Goal: Use online tool/utility

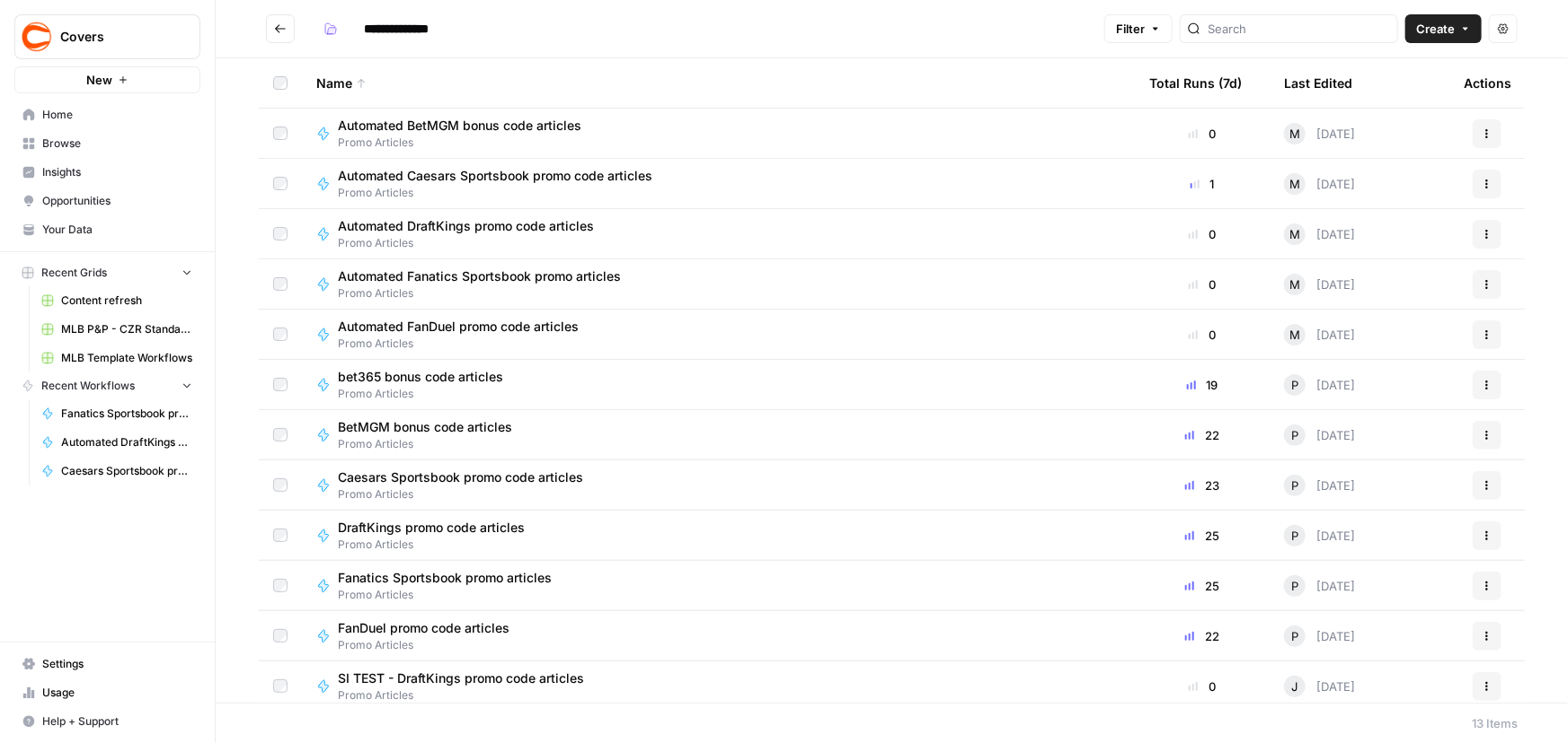
click at [498, 476] on span "Caesars Sportsbook promo code articles" at bounding box center [460, 478] width 245 height 18
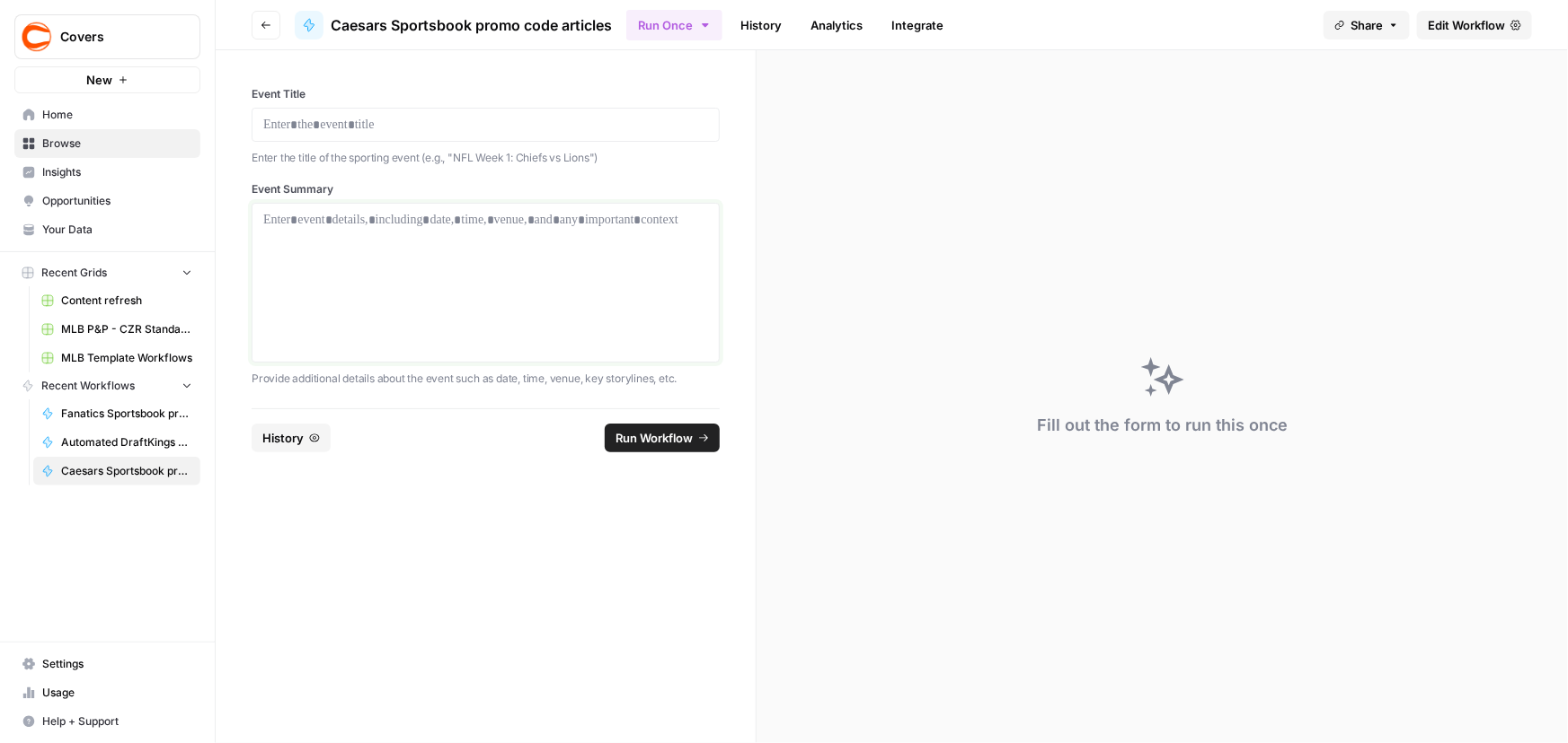
click at [350, 276] on div at bounding box center [486, 283] width 445 height 144
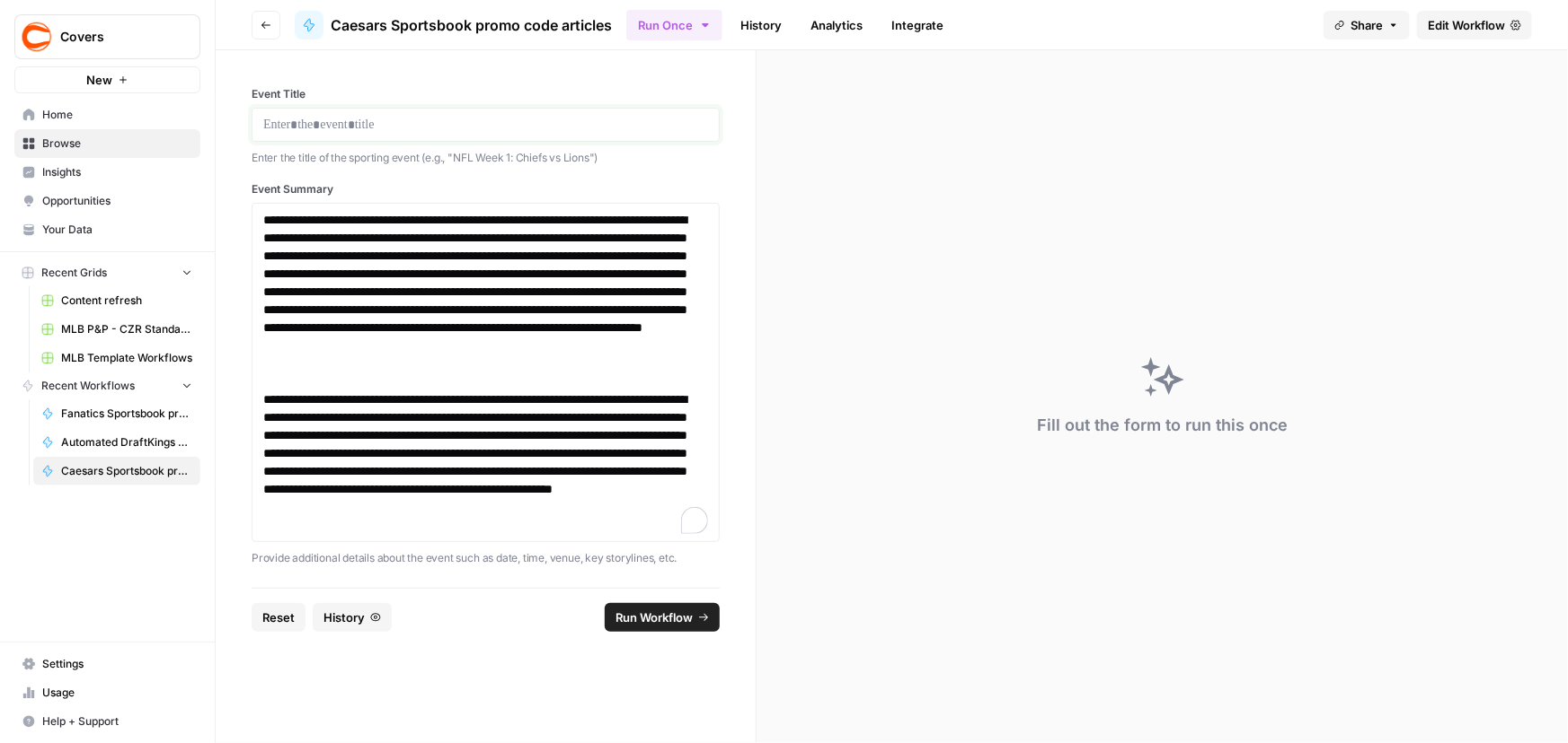
click at [330, 117] on p at bounding box center [486, 125] width 445 height 18
click at [664, 624] on span "Run Workflow" at bounding box center [654, 618] width 78 height 18
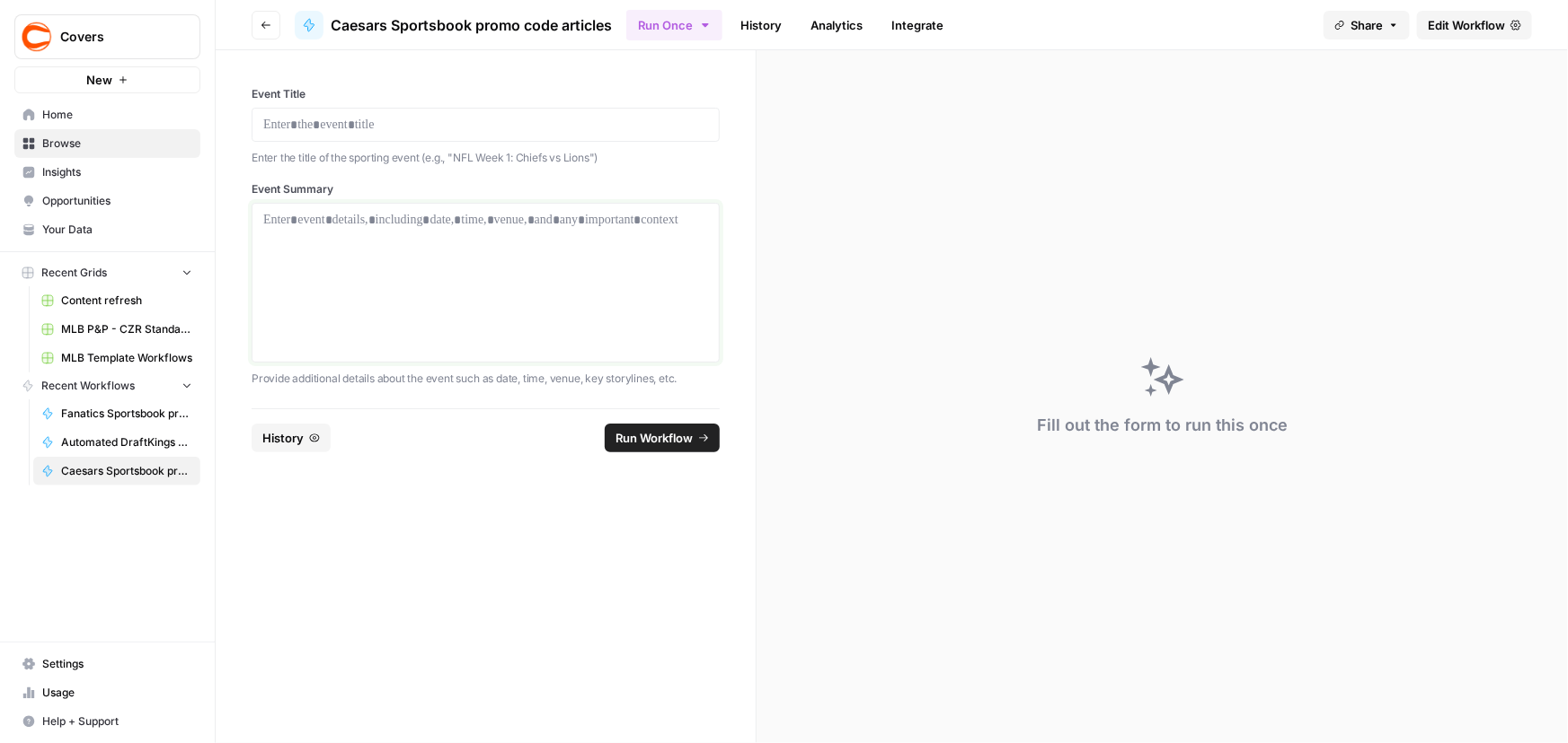
click at [452, 321] on div at bounding box center [486, 283] width 445 height 144
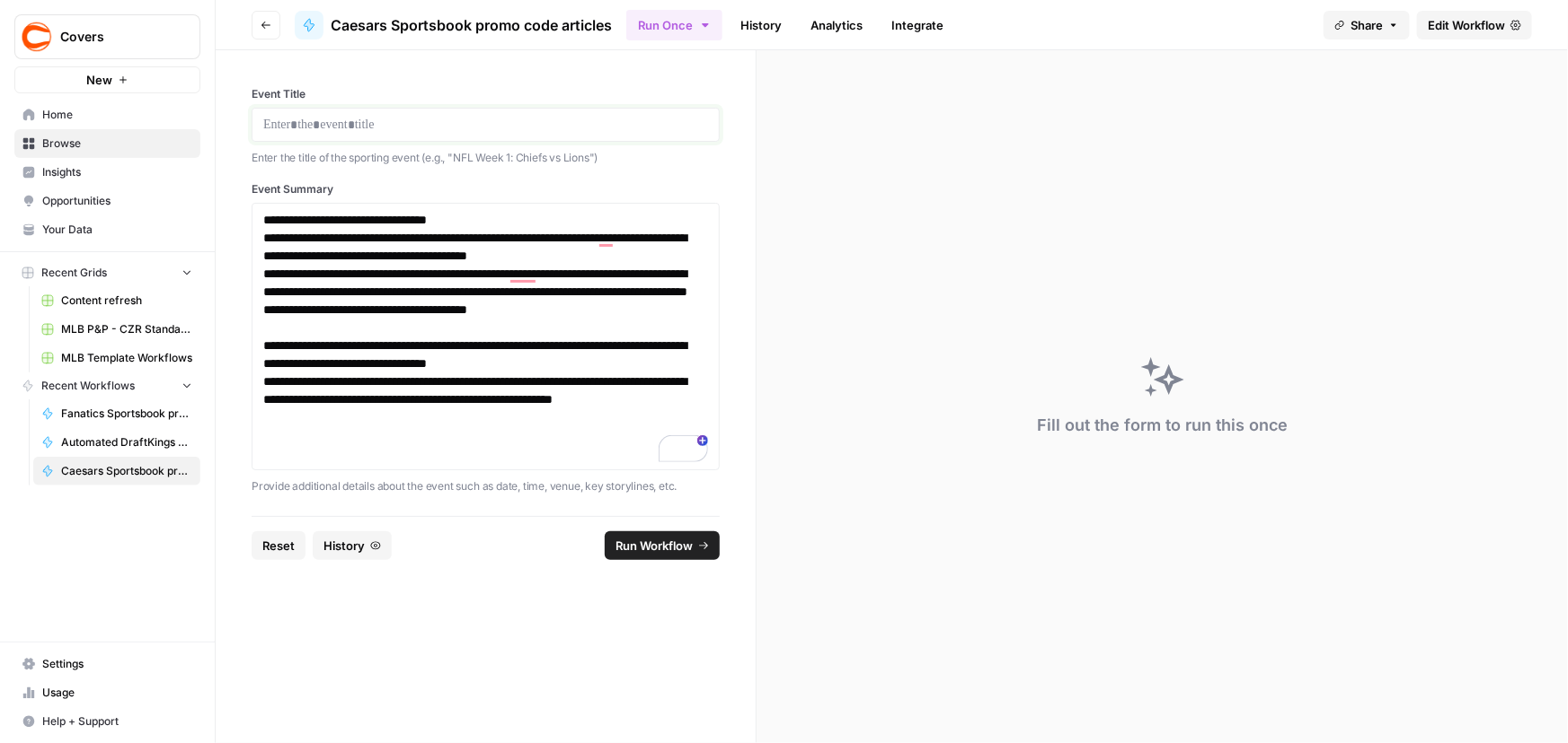
click at [543, 121] on p at bounding box center [486, 125] width 445 height 18
drag, startPoint x: 385, startPoint y: 433, endPoint x: 395, endPoint y: 464, distance: 32.6
click at [395, 464] on div "**********" at bounding box center [485, 336] width 468 height 267
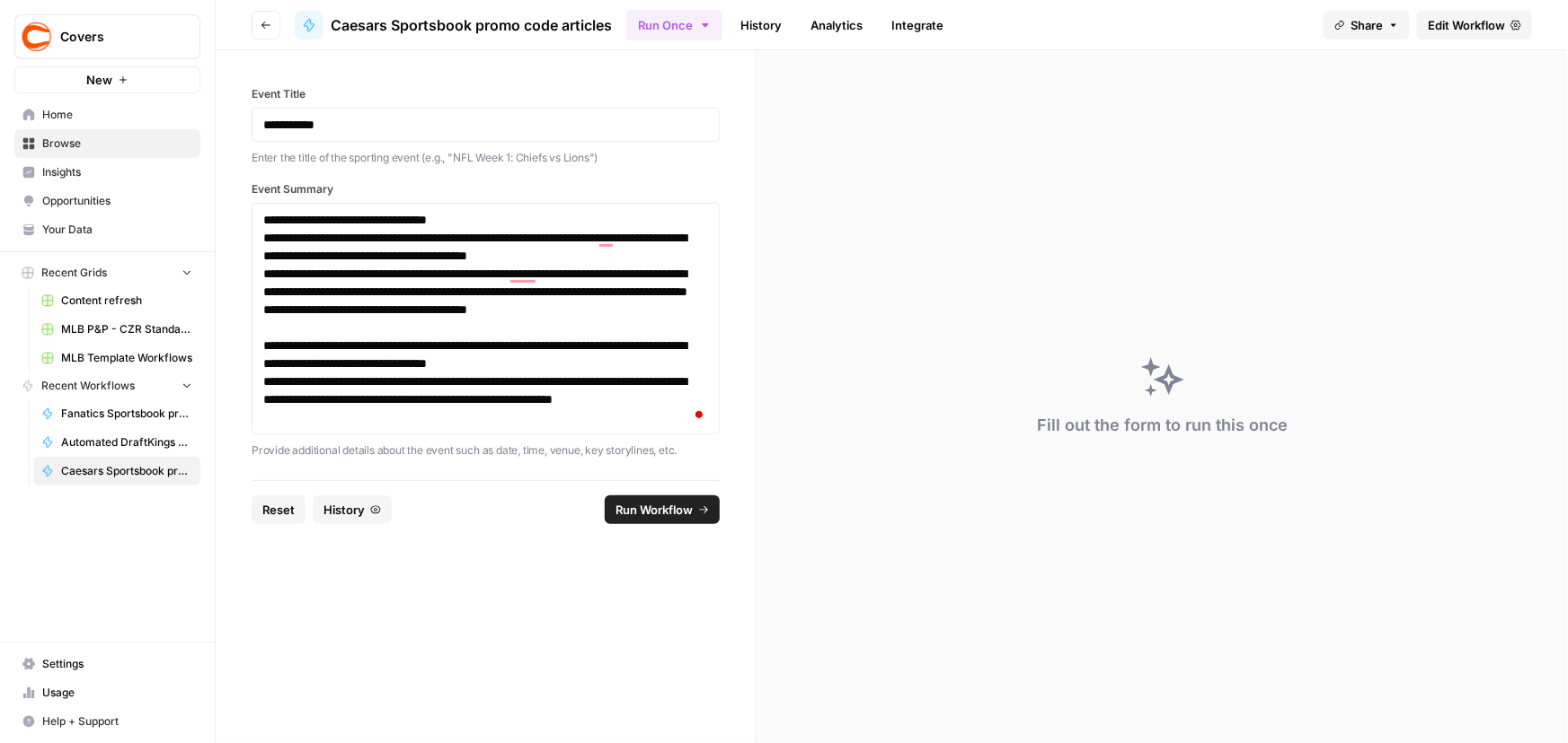
click at [670, 511] on span "Run Workflow" at bounding box center [654, 511] width 78 height 18
